Goal: Obtain resource: Obtain resource

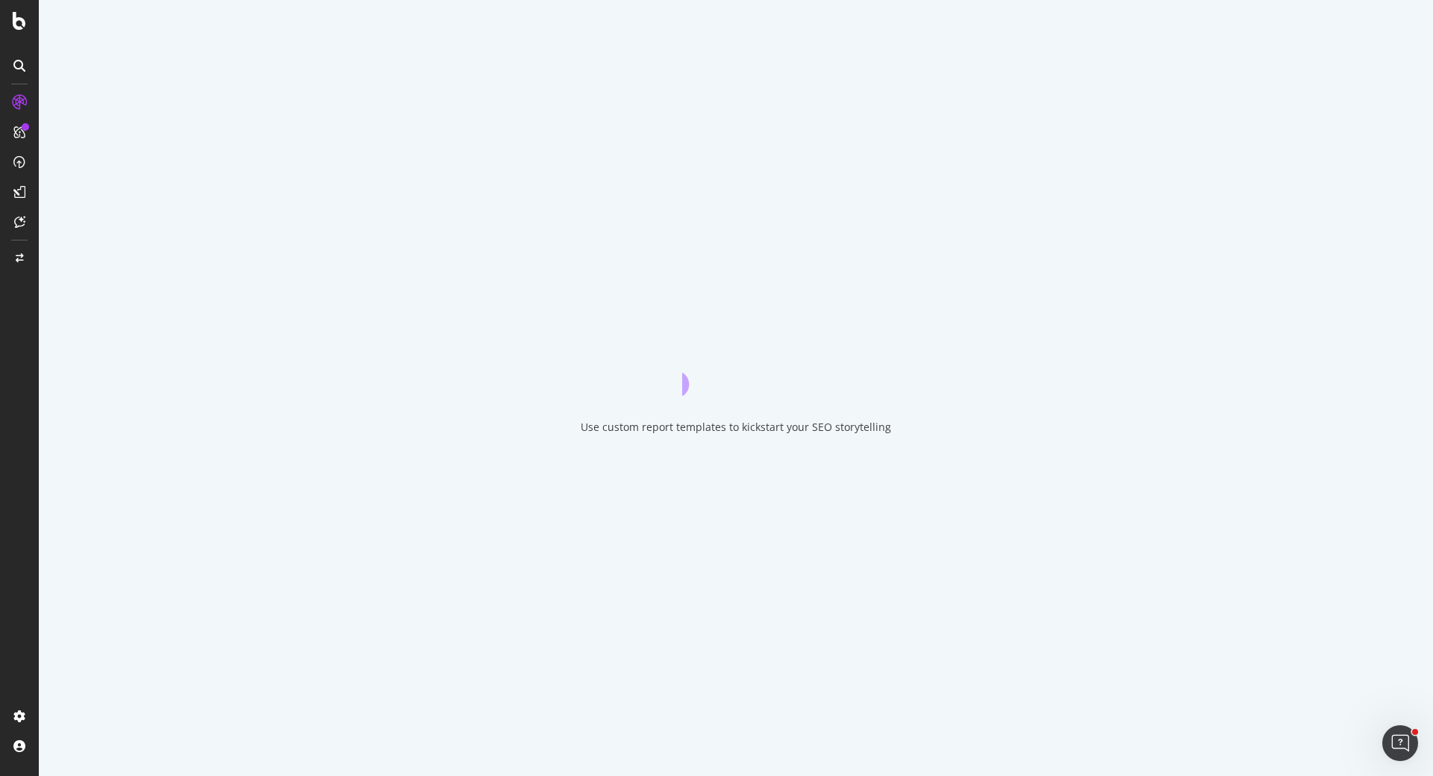
scroll to position [1739, 0]
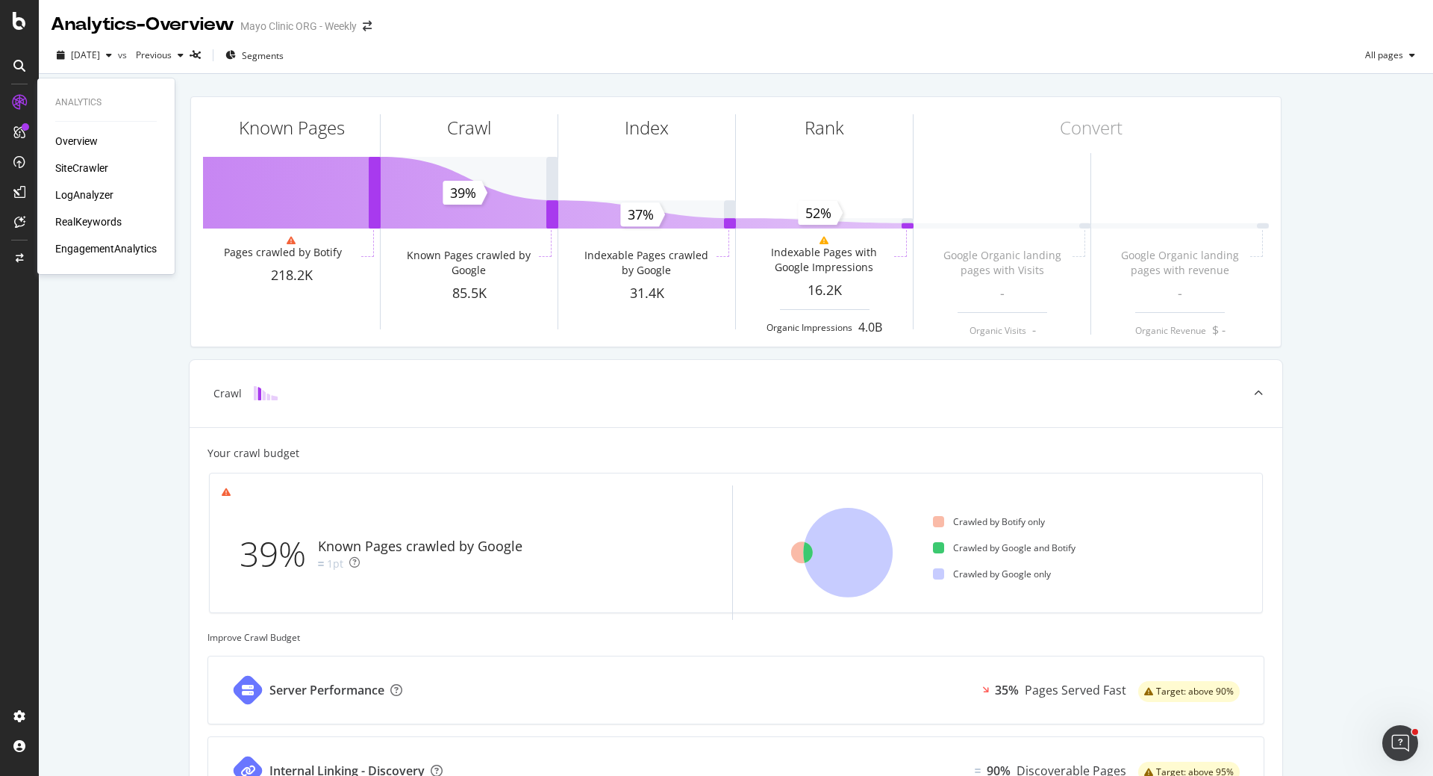
click at [73, 168] on div "SiteCrawler" at bounding box center [81, 167] width 53 height 15
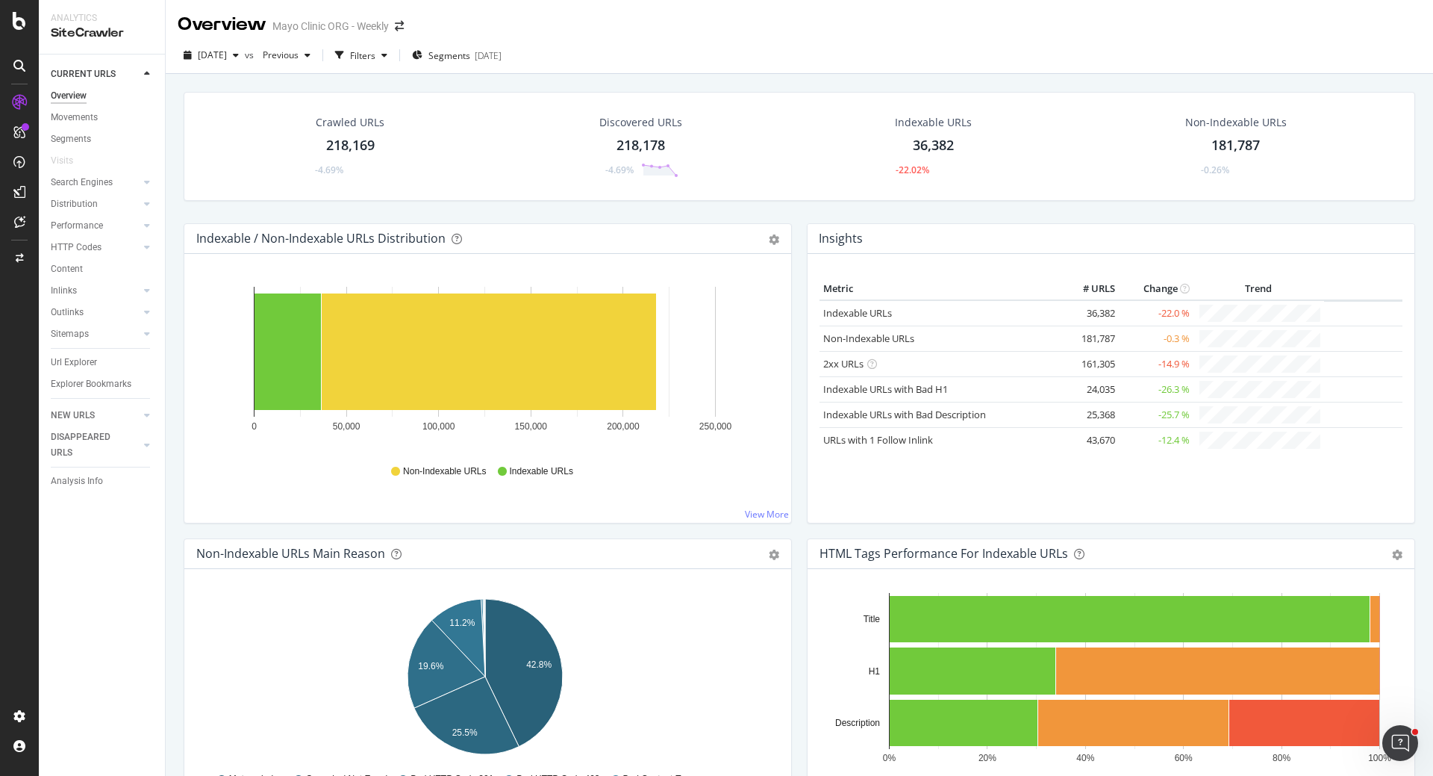
click at [354, 140] on div "218,169" at bounding box center [350, 145] width 49 height 19
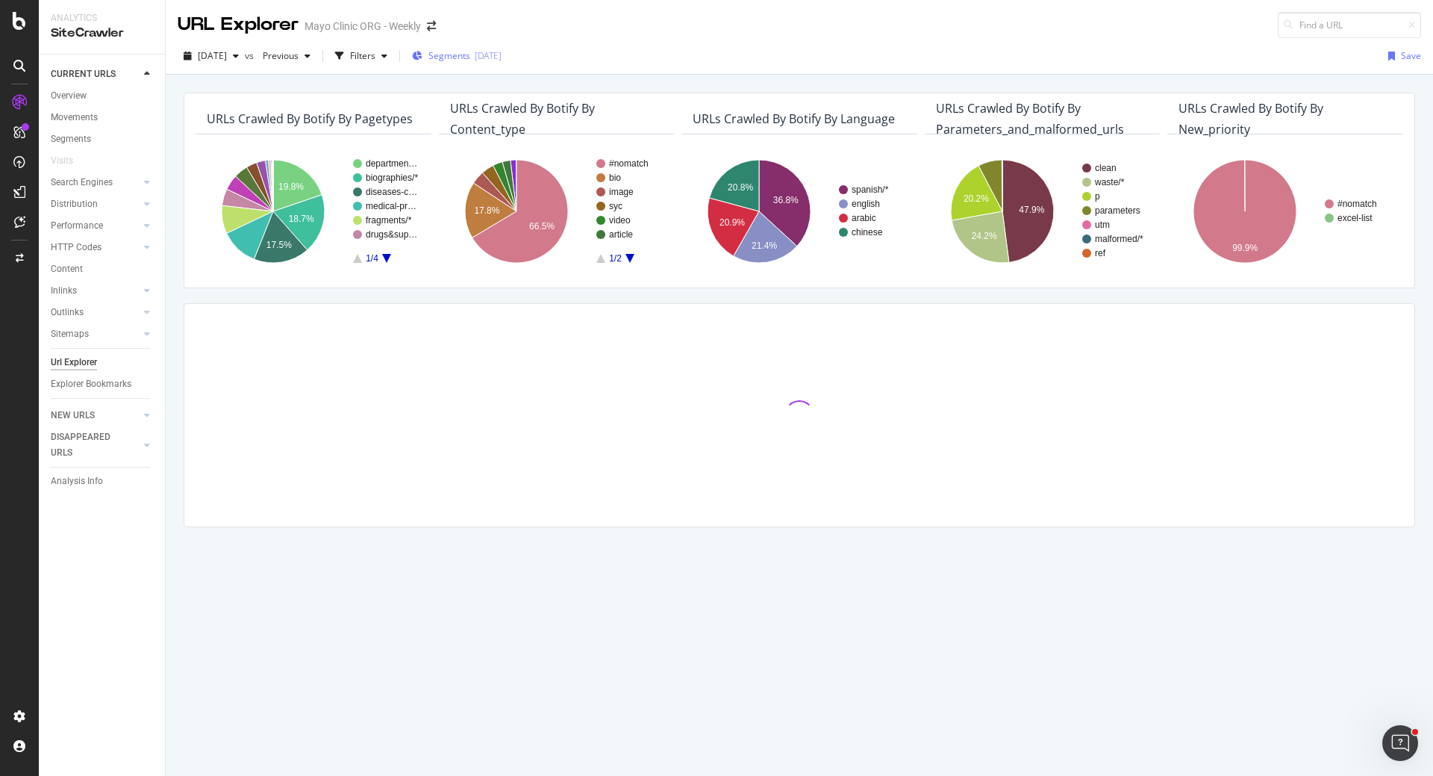
click at [470, 53] on span "Segments" at bounding box center [449, 55] width 42 height 13
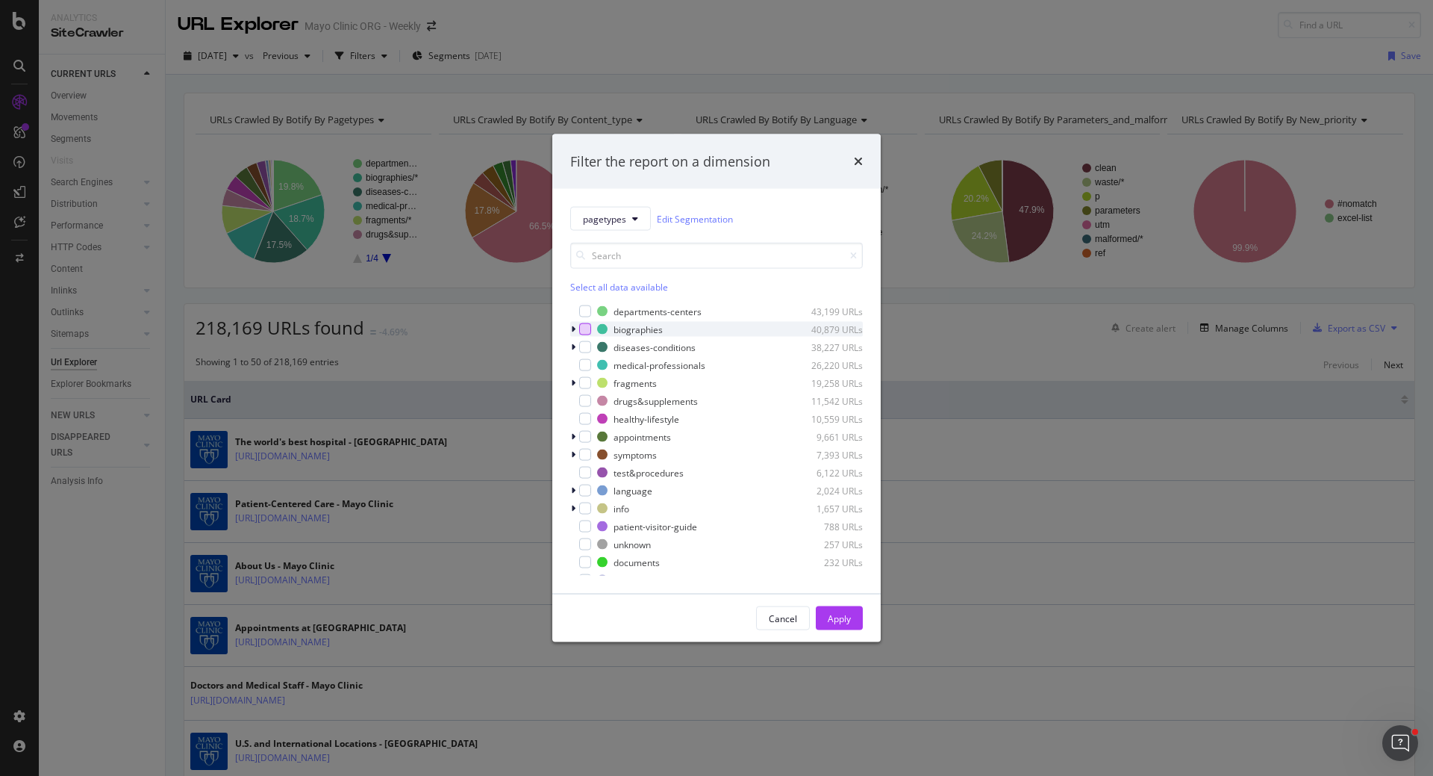
click at [587, 328] on div "modal" at bounding box center [585, 329] width 12 height 12
click at [841, 623] on div "Apply" at bounding box center [839, 617] width 23 height 13
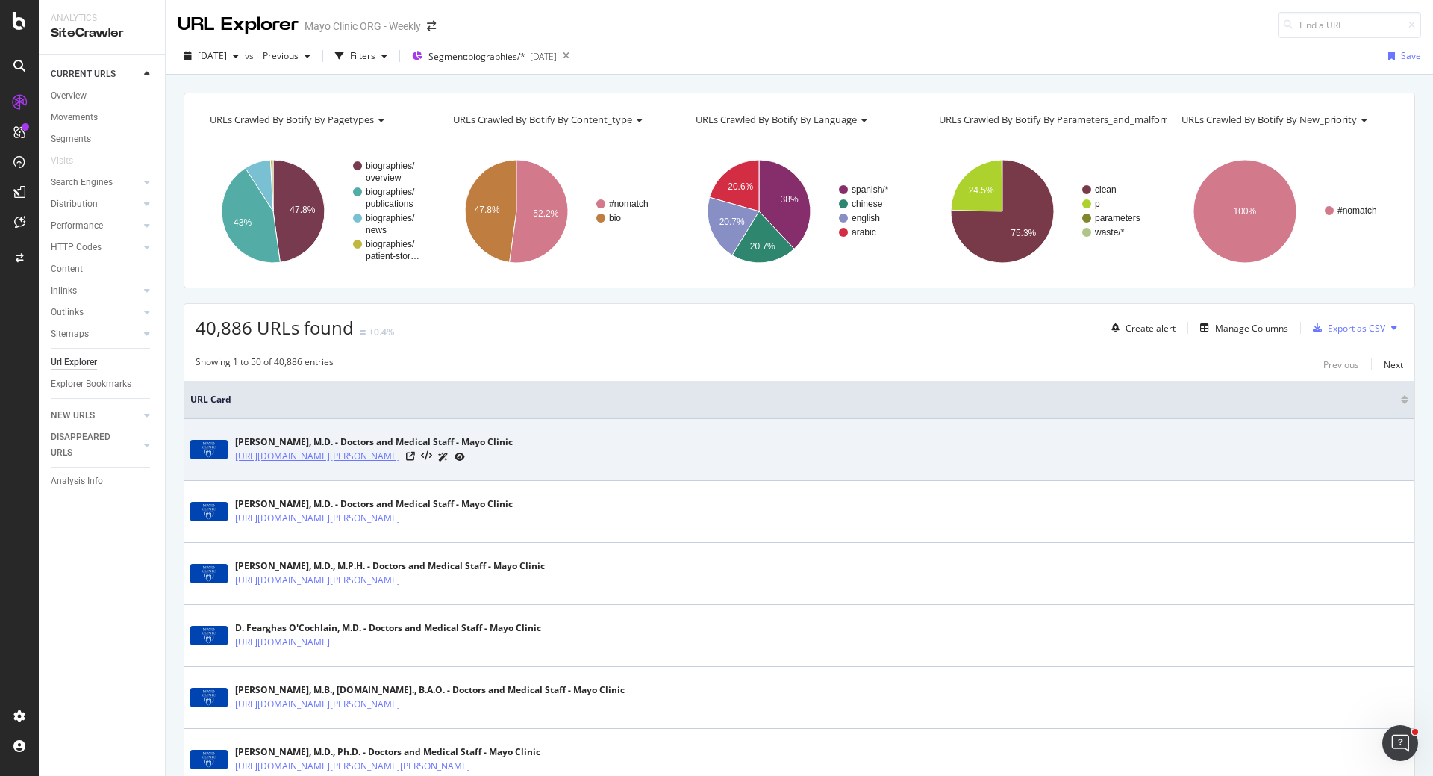
drag, startPoint x: 234, startPoint y: 458, endPoint x: 405, endPoint y: 463, distance: 171.8
click at [405, 463] on div "Erin K. O'Brien, M.D. - Doctors and Medical Staff - Mayo Clinic https://www.may…" at bounding box center [799, 449] width 1218 height 37
copy link "https://www.mayoclinic.org/biographies/"
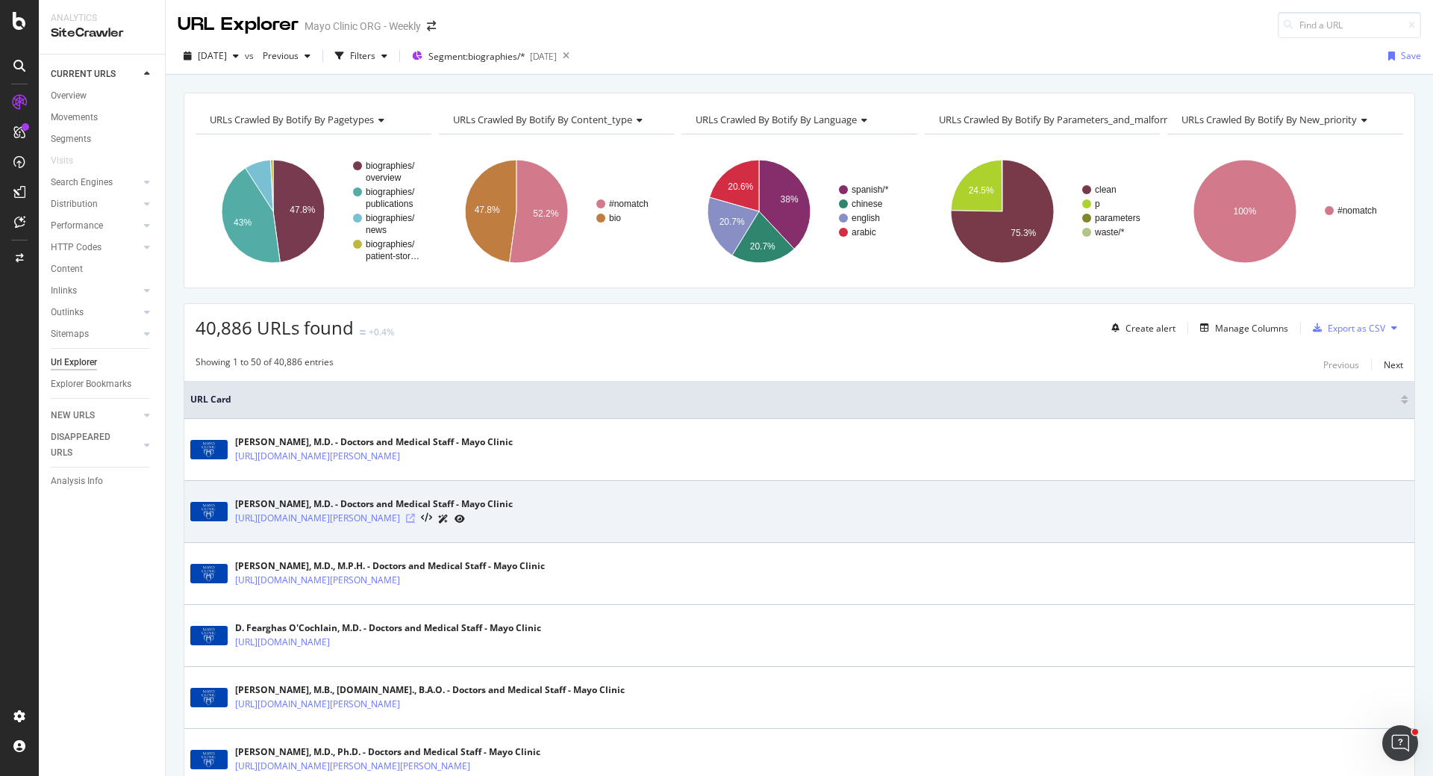
click at [415, 519] on icon at bounding box center [410, 518] width 9 height 9
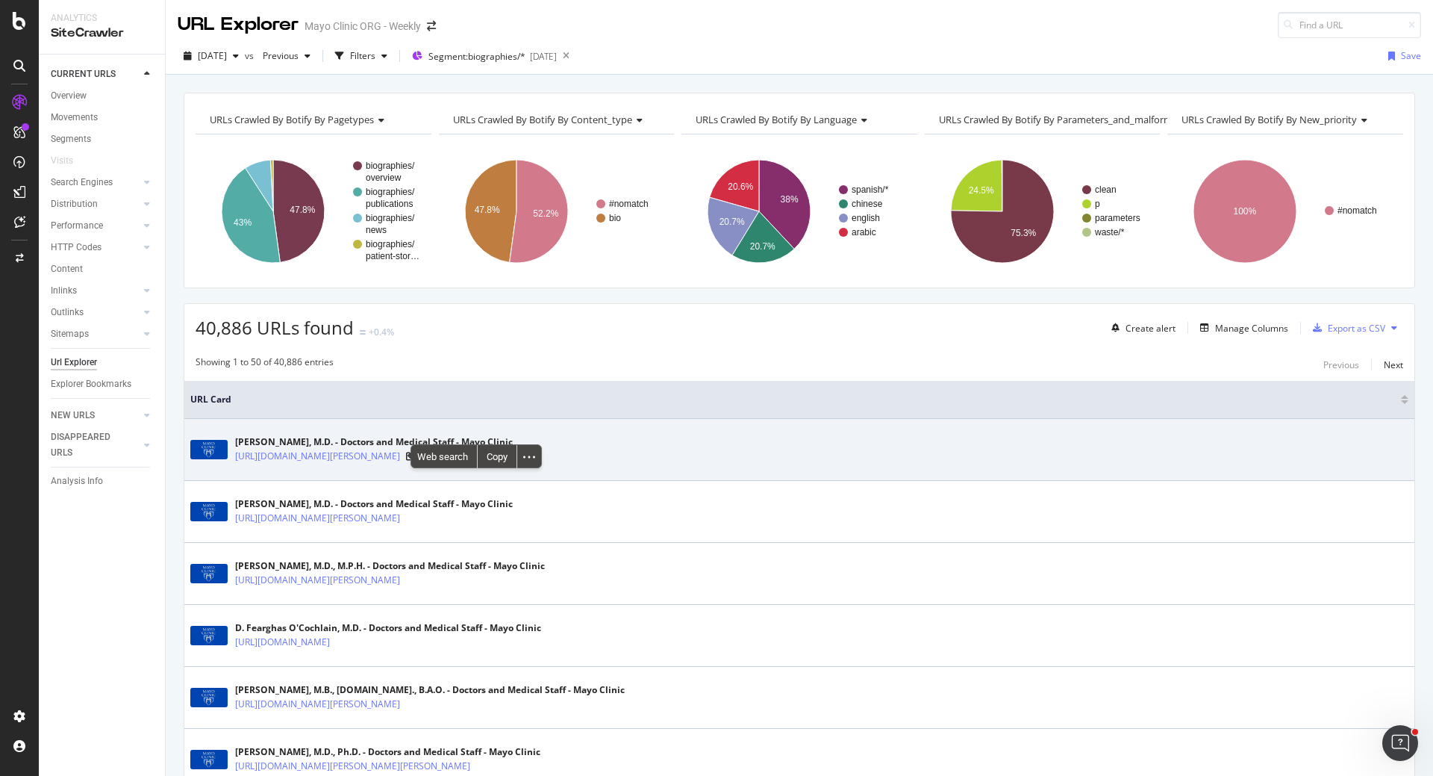
click at [808, 476] on td "Erin K. O'Brien, M.D. - Doctors and Medical Staff - Mayo Clinic https://www.may…" at bounding box center [799, 450] width 1230 height 62
click at [400, 454] on link "[URL][DOMAIN_NAME][PERSON_NAME]" at bounding box center [317, 456] width 165 height 15
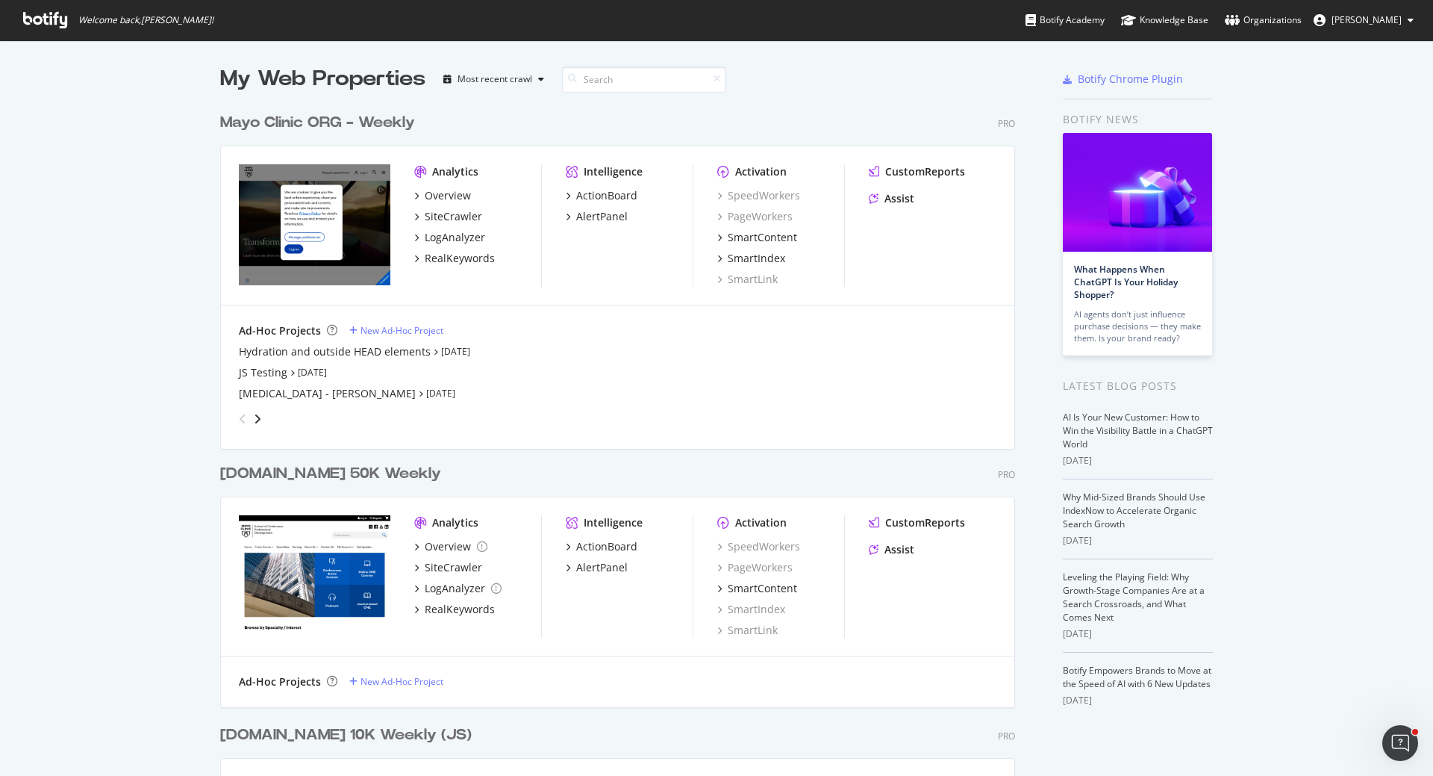
click at [309, 119] on div "Mayo Clinic ORG - Weekly" at bounding box center [317, 123] width 195 height 22
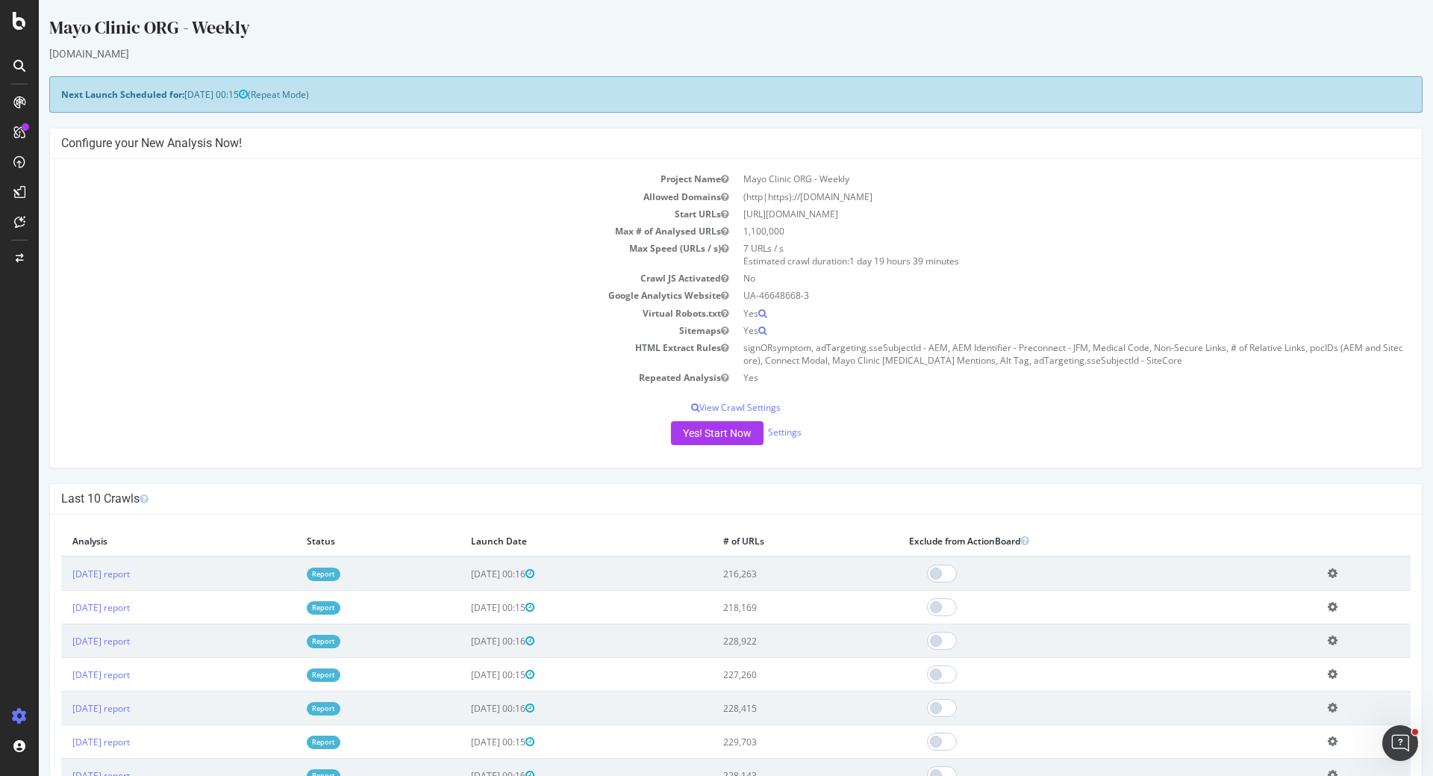
click at [340, 573] on link "Report" at bounding box center [324, 573] width 34 height 13
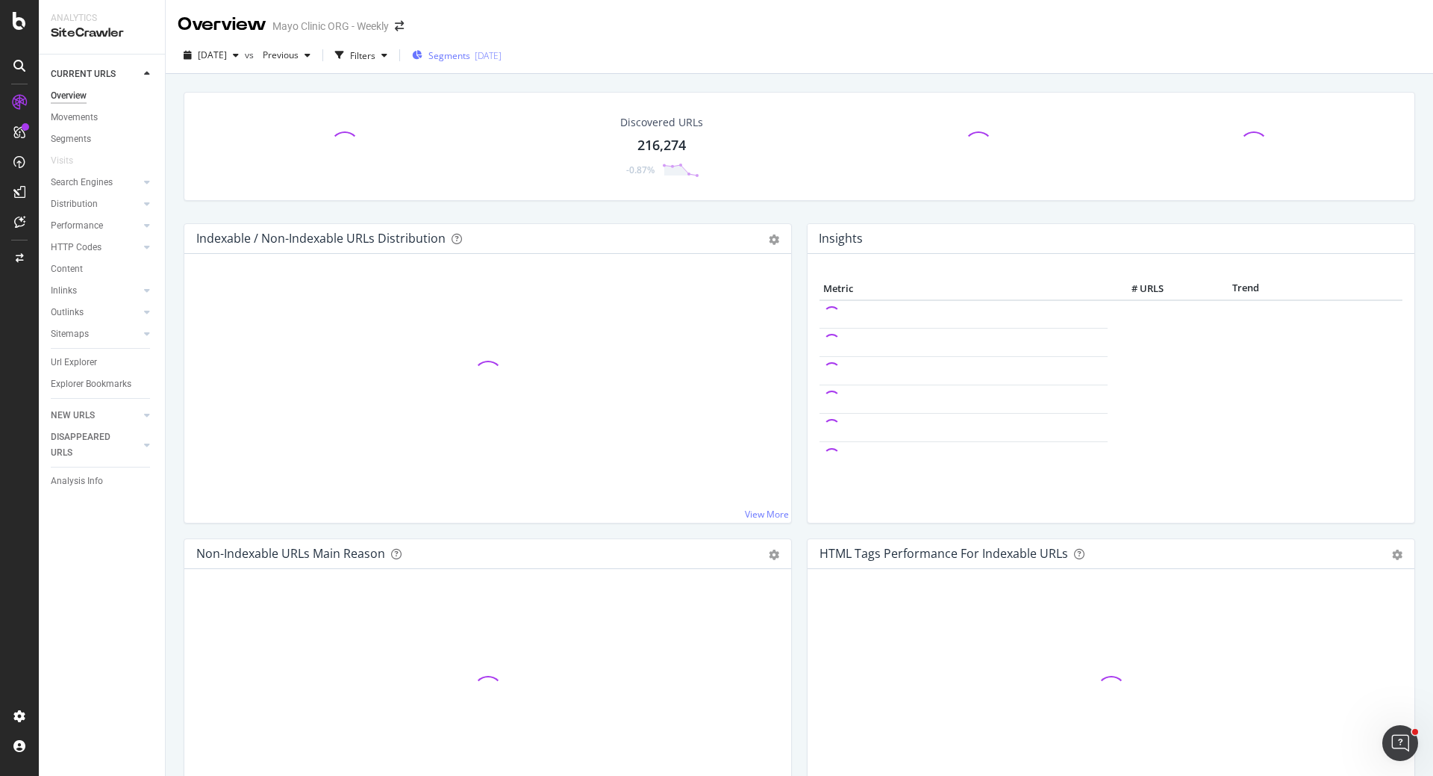
click at [470, 52] on span "Segments" at bounding box center [449, 55] width 42 height 13
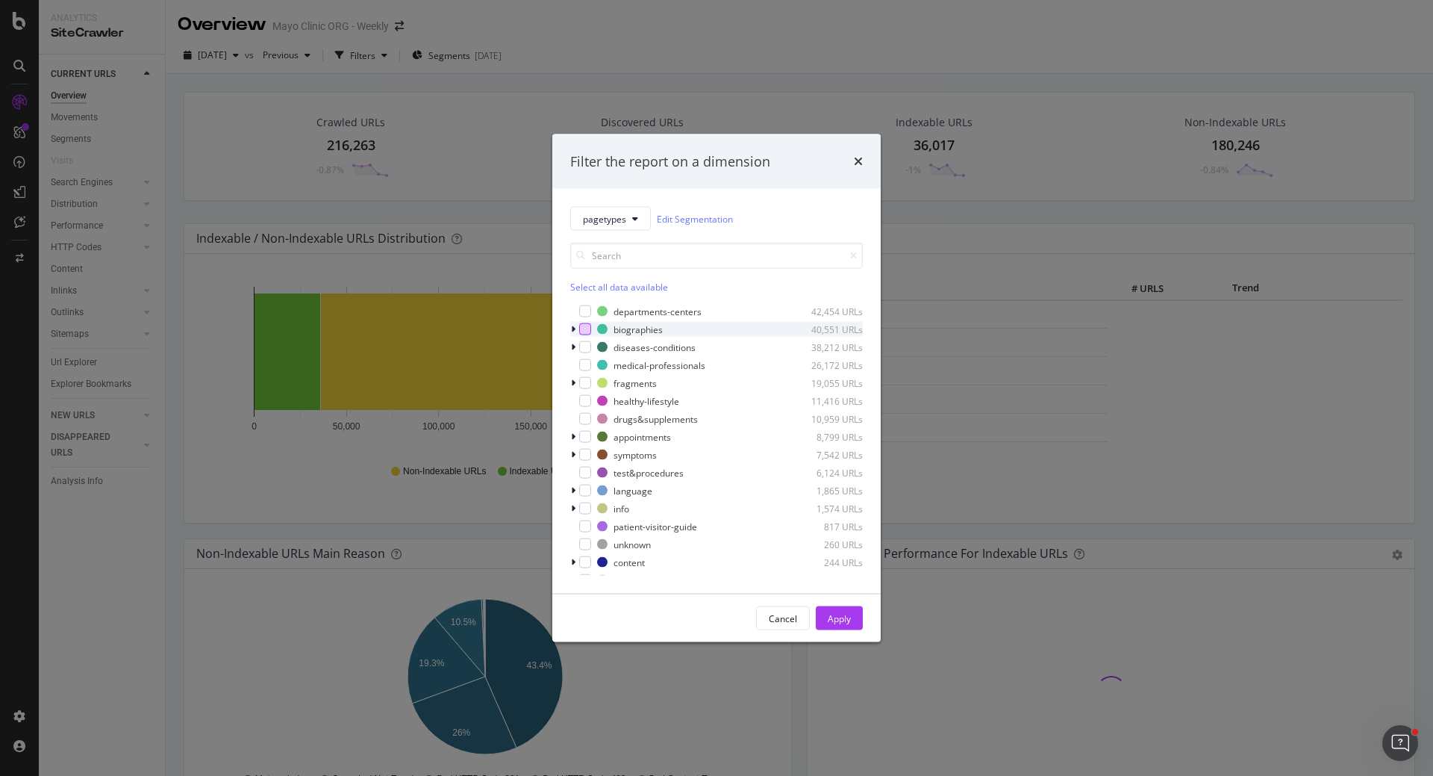
click at [590, 329] on div "modal" at bounding box center [585, 329] width 12 height 12
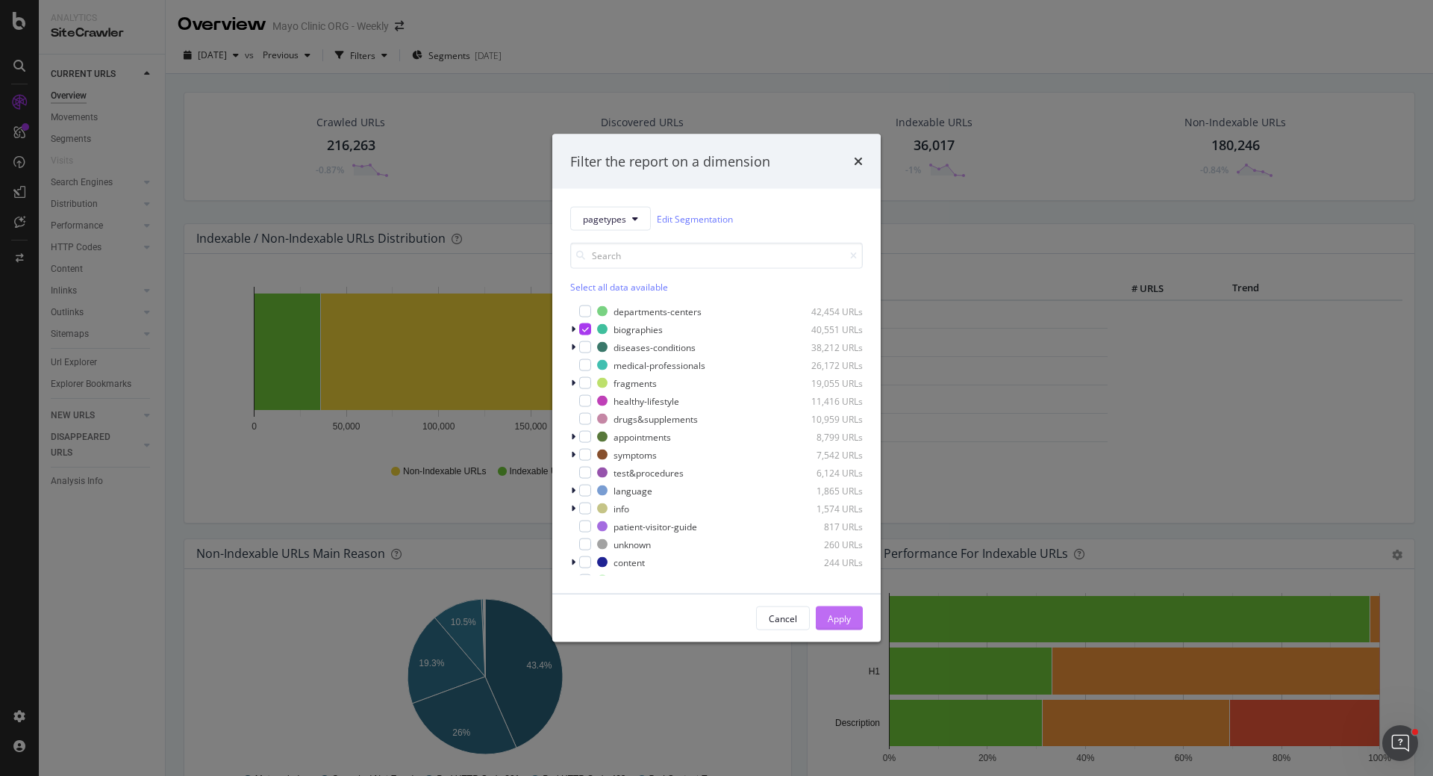
click at [850, 620] on div "Apply" at bounding box center [839, 617] width 23 height 13
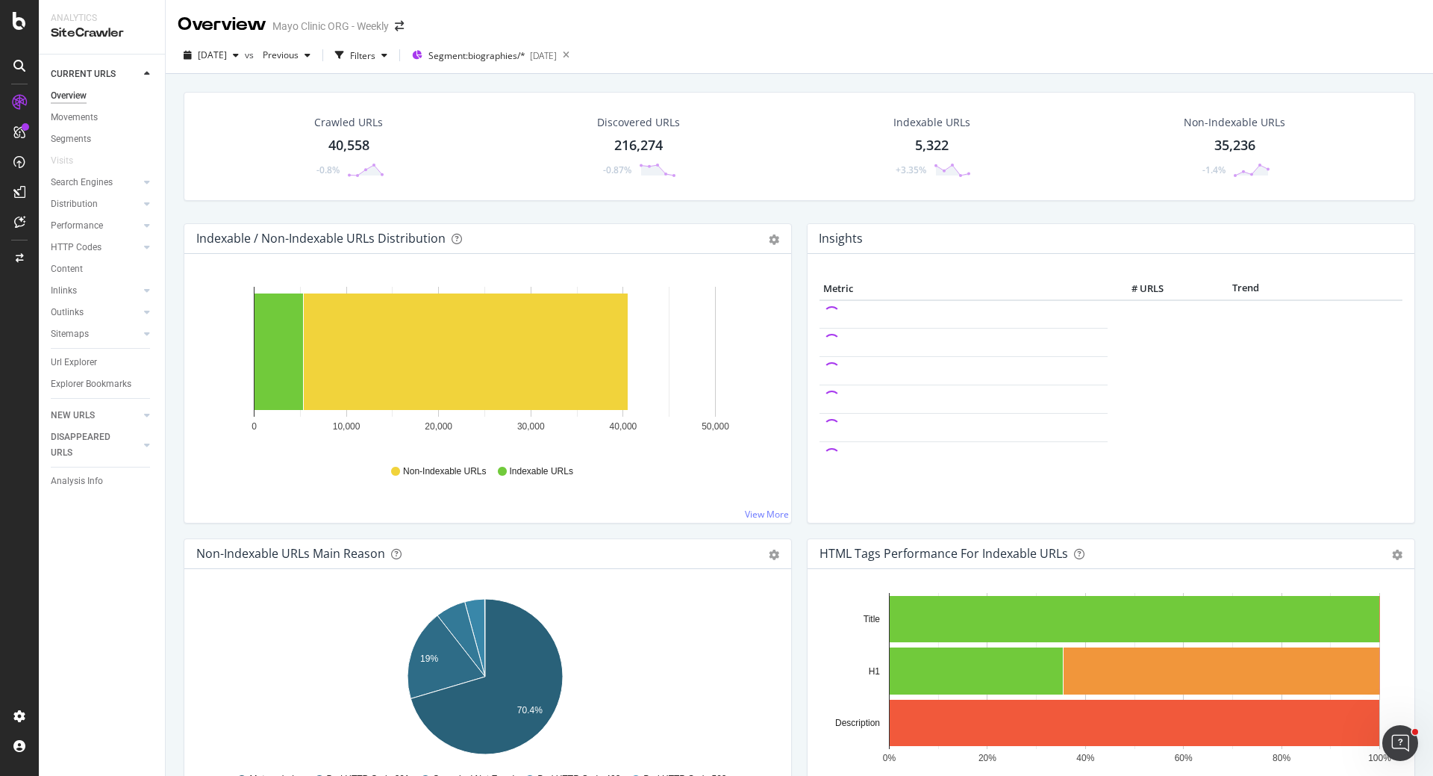
click at [344, 149] on div "40,558" at bounding box center [348, 145] width 41 height 19
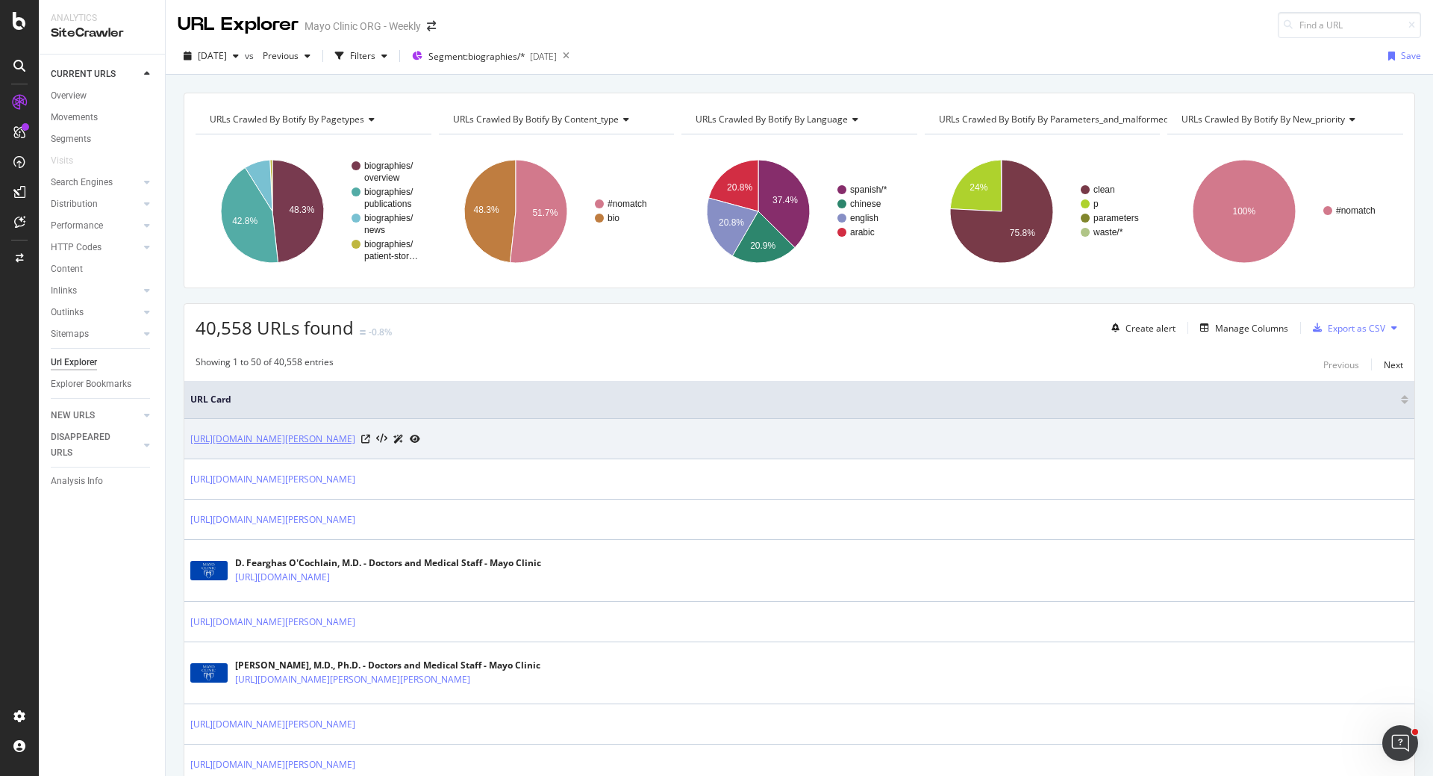
click at [355, 437] on link "[URL][DOMAIN_NAME][PERSON_NAME]" at bounding box center [272, 438] width 165 height 15
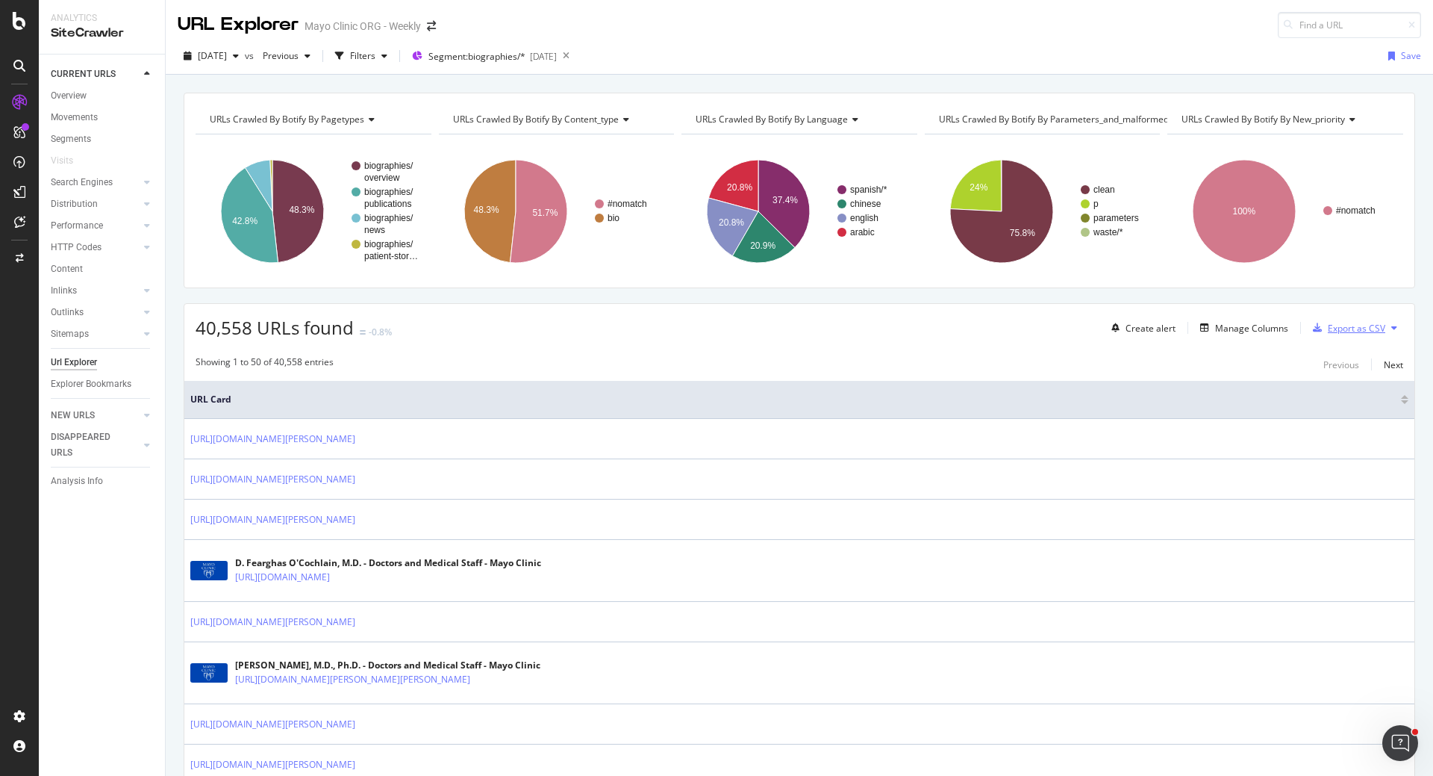
click at [1341, 325] on div "Export as CSV" at bounding box center [1356, 328] width 57 height 13
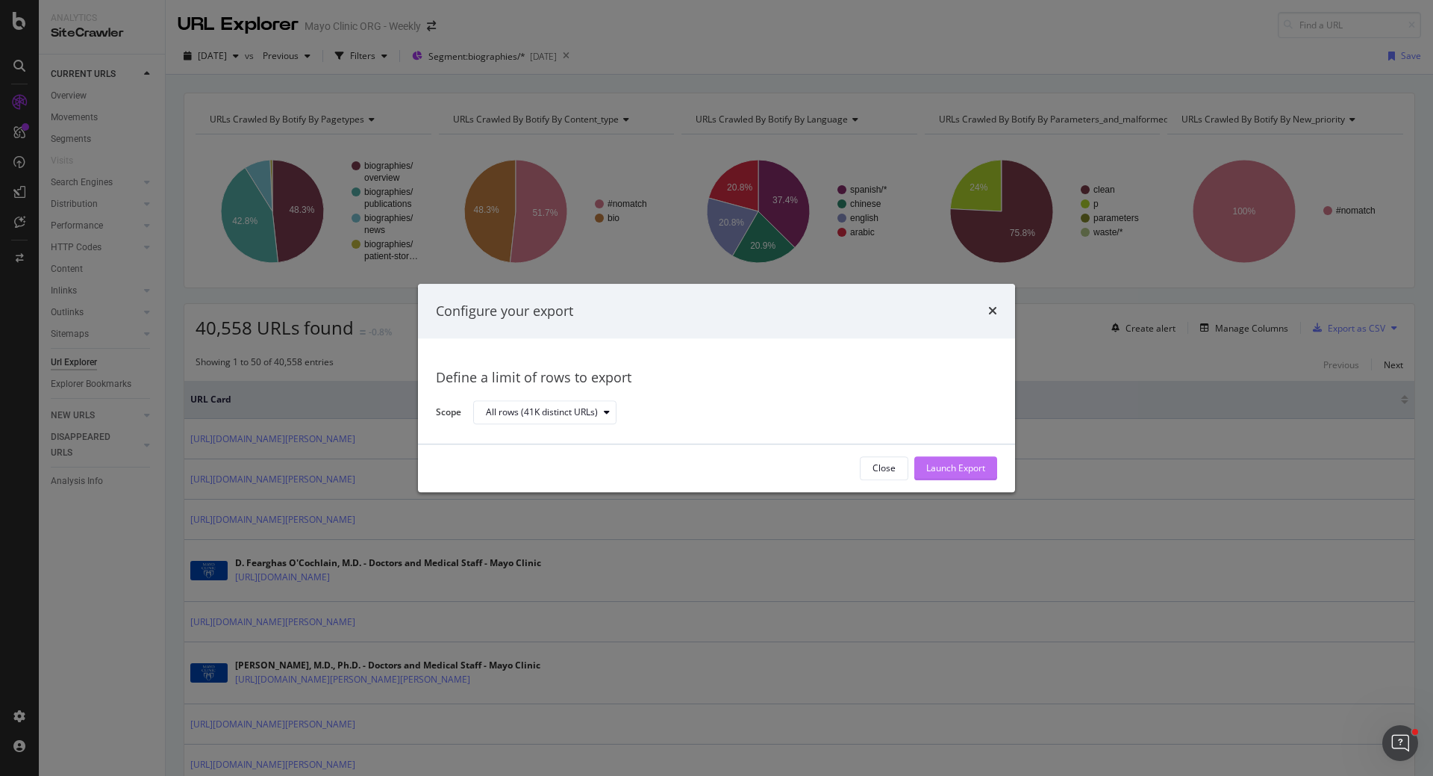
click at [964, 466] on div "Launch Export" at bounding box center [955, 468] width 59 height 13
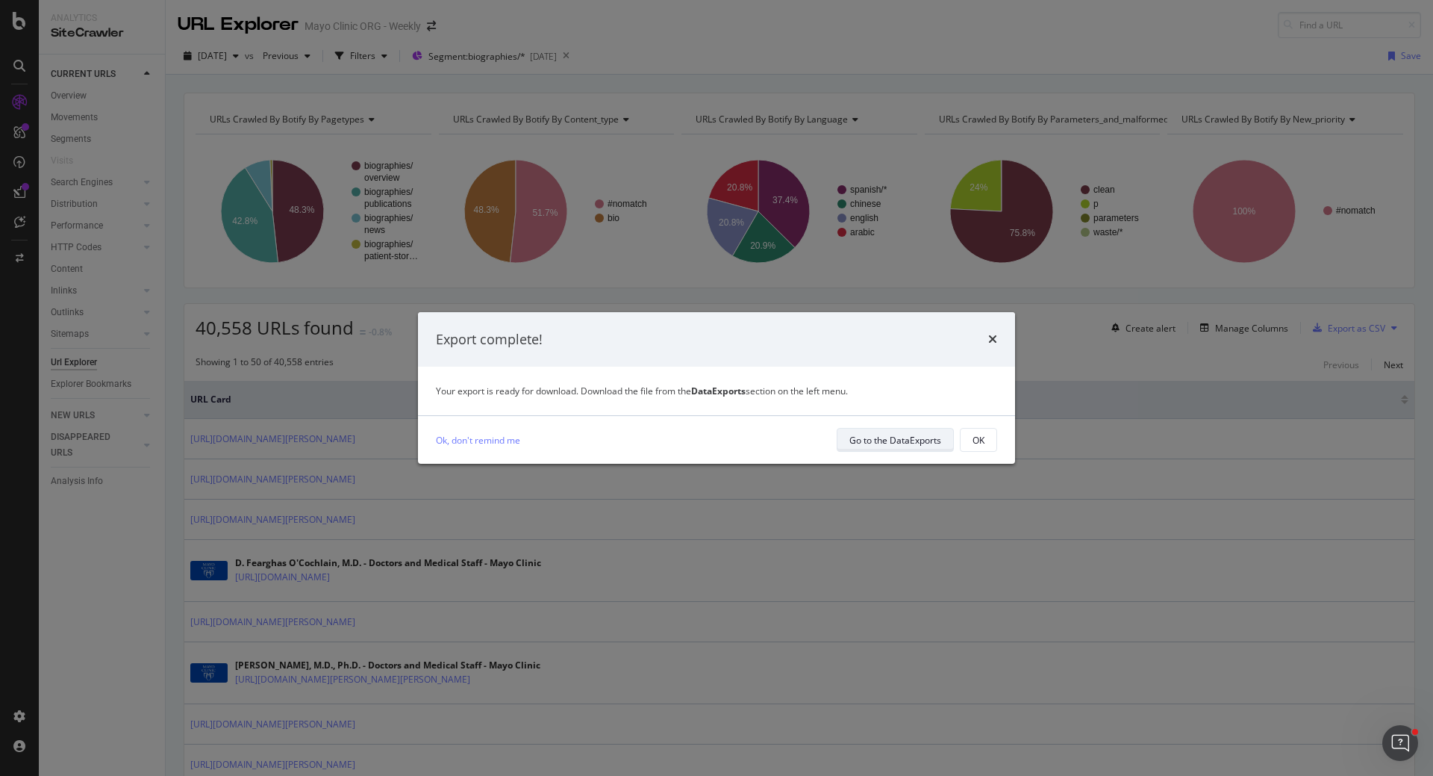
click at [901, 443] on div "Go to the DataExports" at bounding box center [895, 440] width 92 height 13
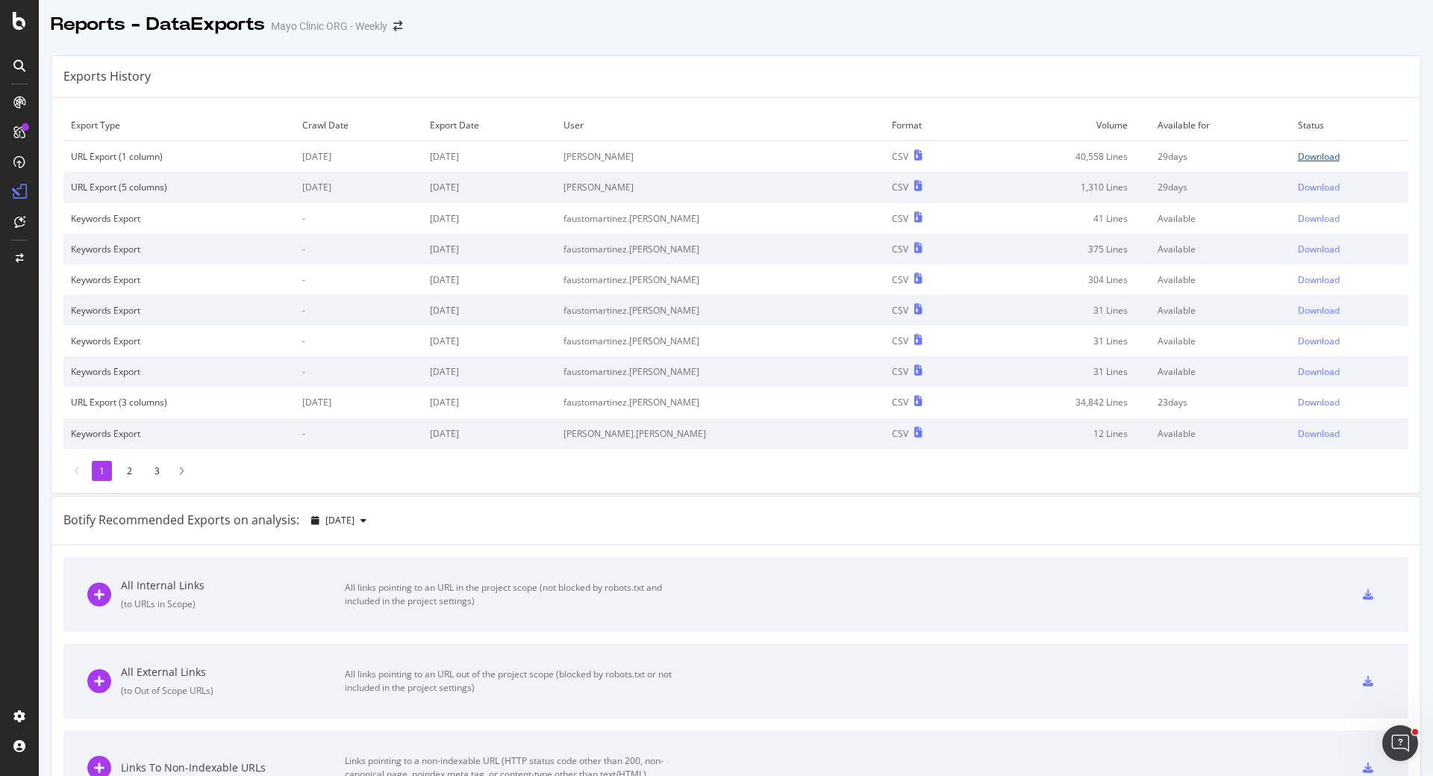
click at [1306, 160] on div "Download" at bounding box center [1319, 156] width 42 height 13
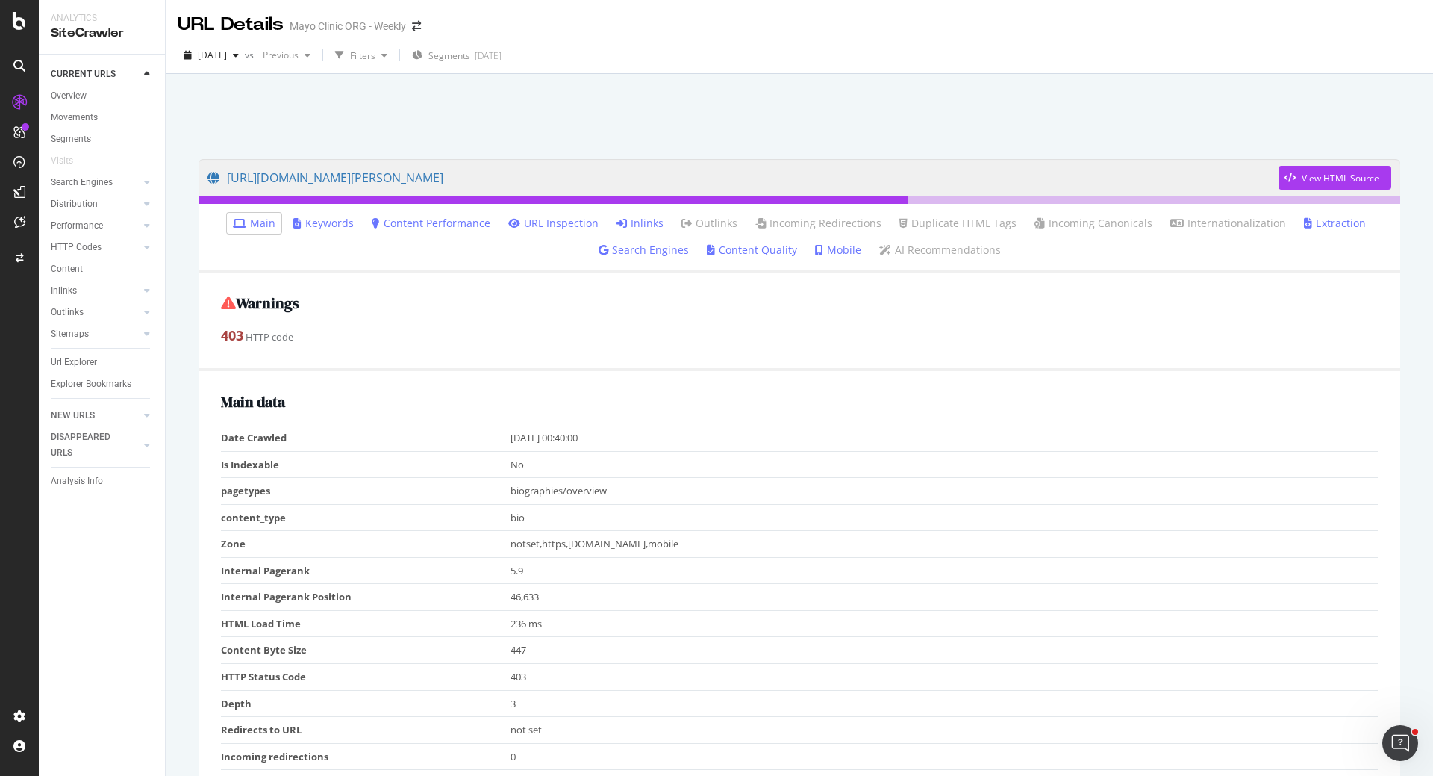
click at [644, 223] on link "Inlinks" at bounding box center [640, 223] width 47 height 15
